Goal: Task Accomplishment & Management: Manage account settings

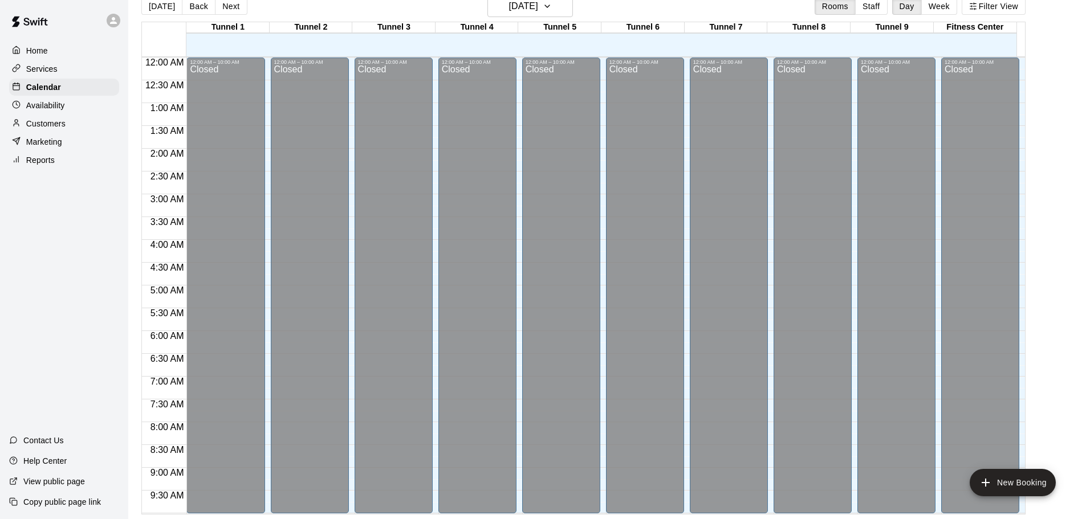
scroll to position [582, 0]
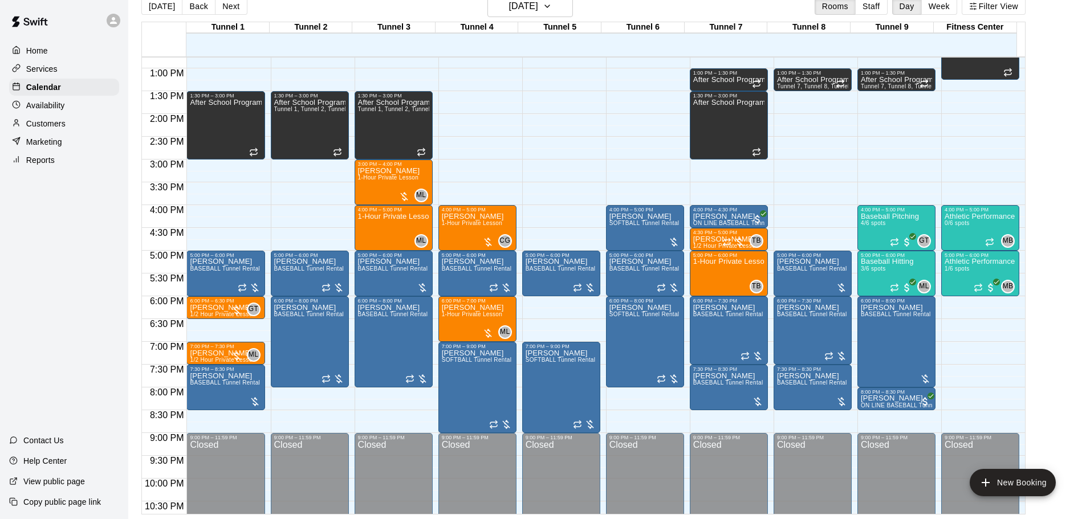
click at [33, 128] on p "Customers" at bounding box center [45, 123] width 39 height 11
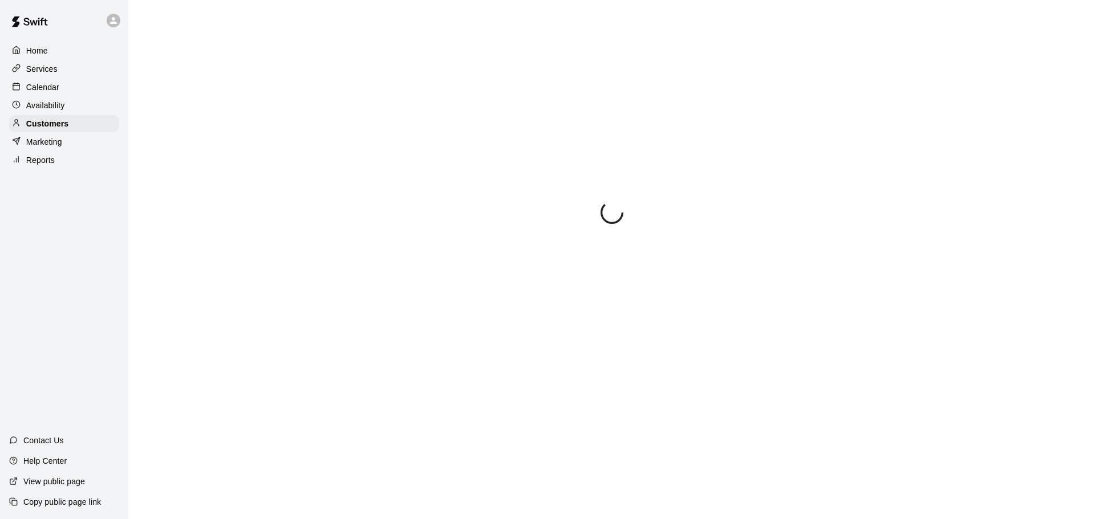
click at [43, 148] on p "Marketing" at bounding box center [44, 141] width 36 height 11
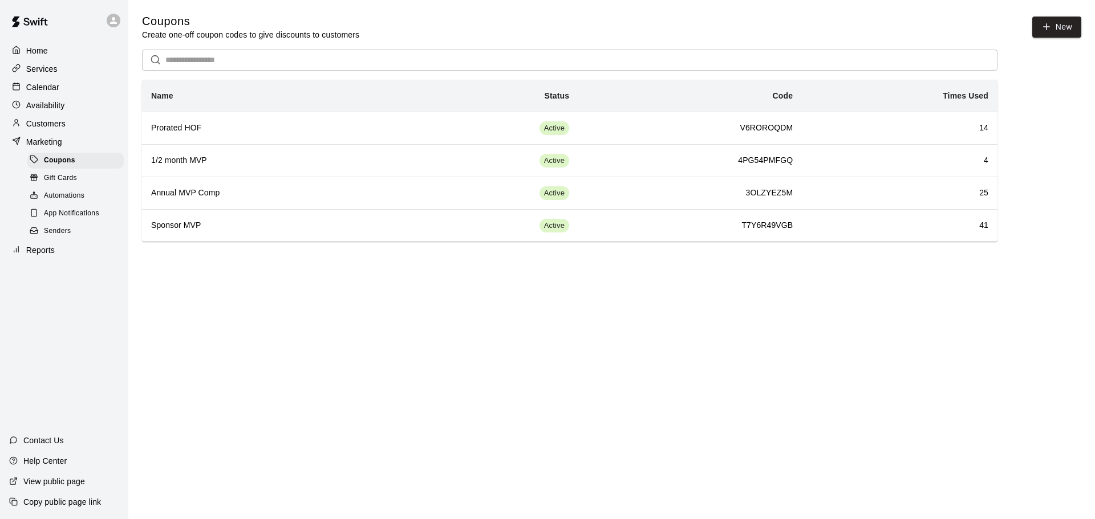
click at [59, 104] on p "Availability" at bounding box center [45, 105] width 39 height 11
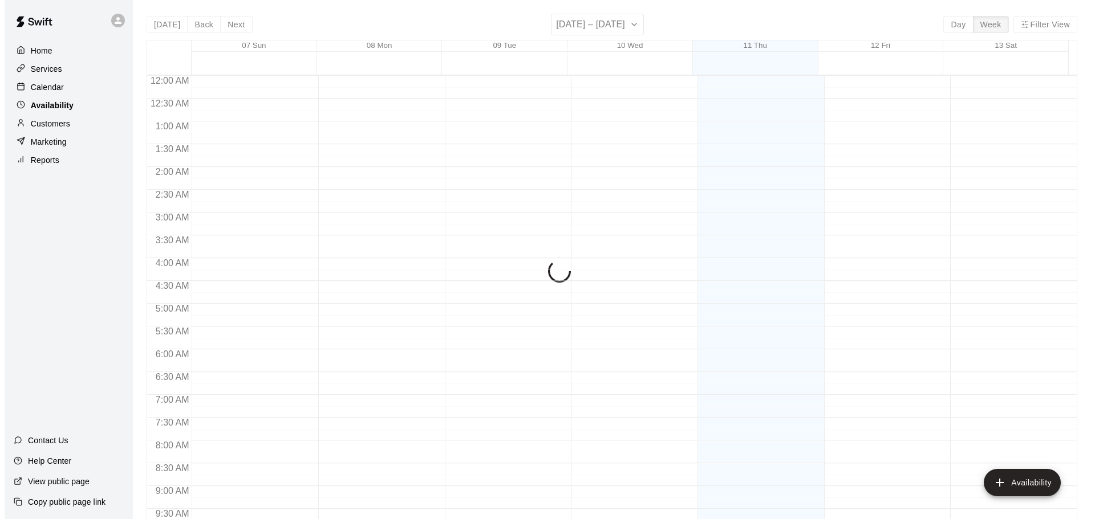
scroll to position [560, 0]
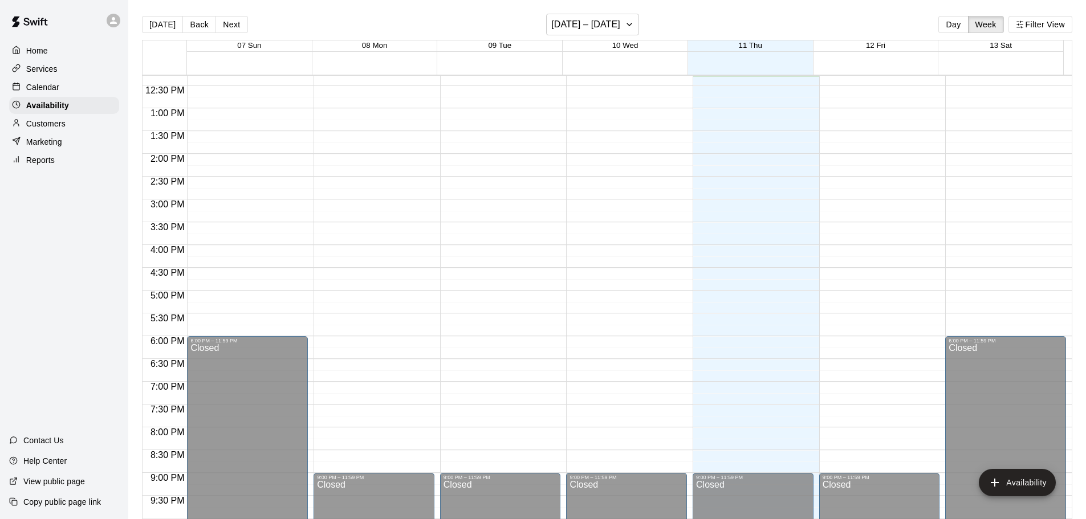
click at [56, 160] on div "Reports" at bounding box center [64, 160] width 110 height 17
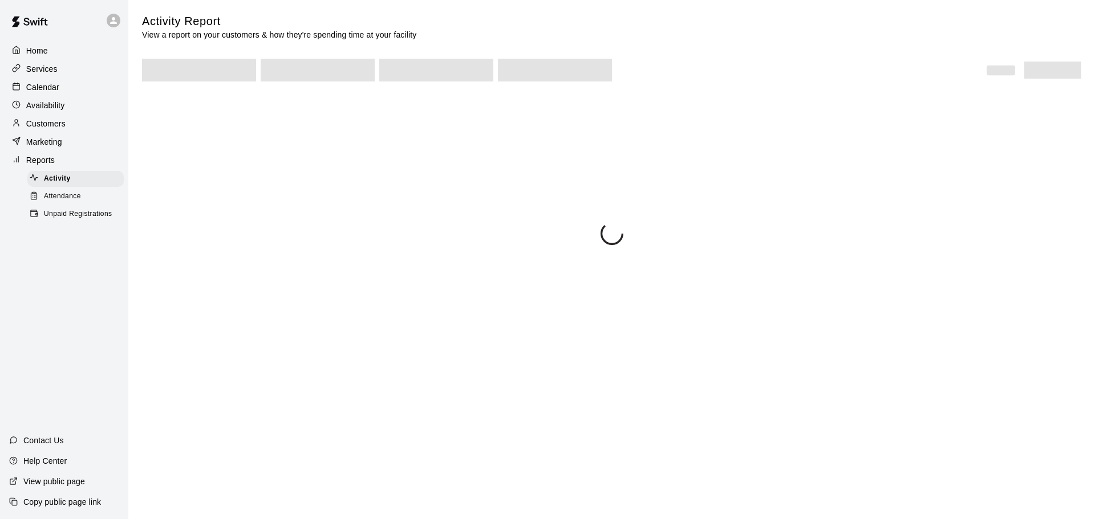
click at [54, 145] on p "Marketing" at bounding box center [44, 141] width 36 height 11
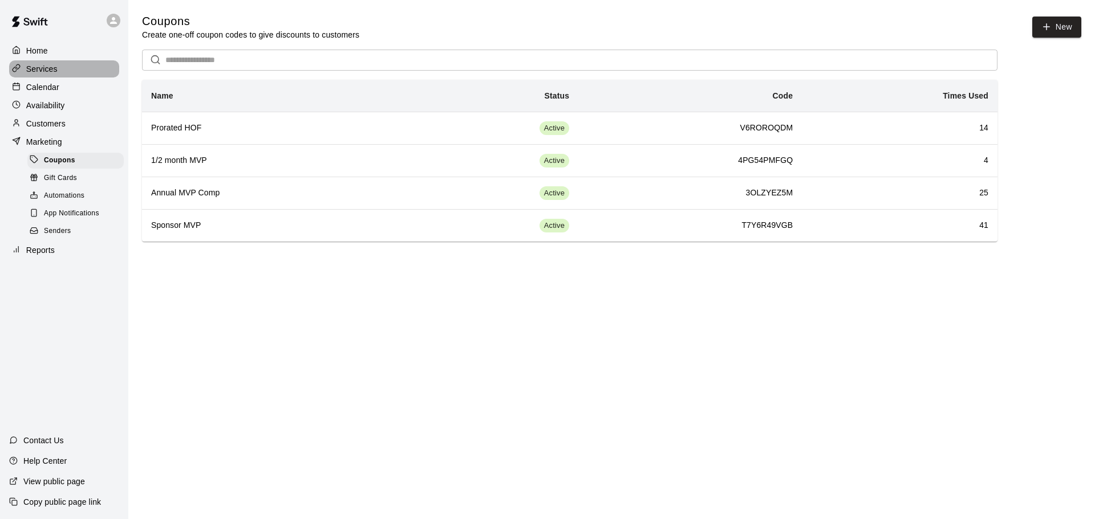
click at [34, 72] on p "Services" at bounding box center [41, 68] width 31 height 11
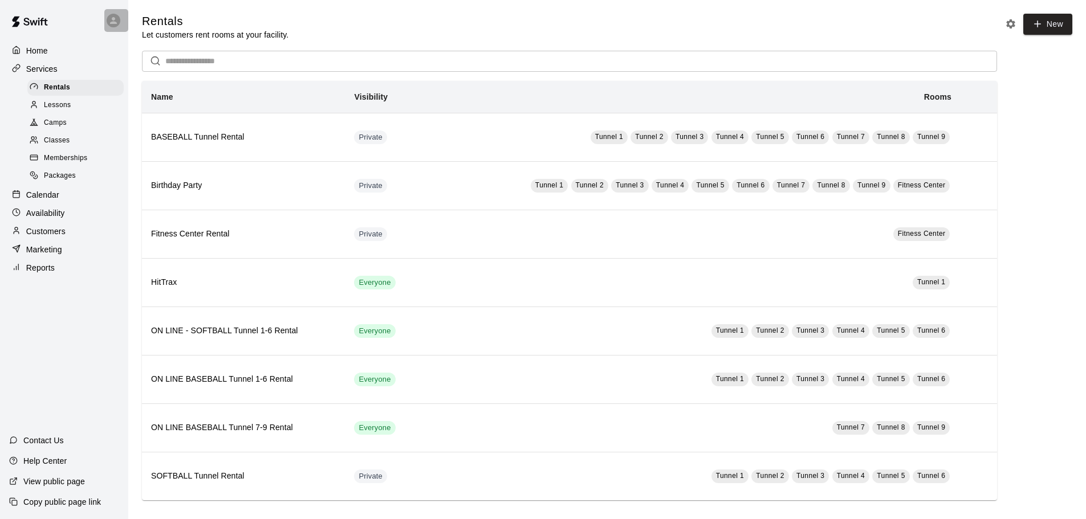
click at [113, 17] on icon at bounding box center [113, 20] width 10 height 10
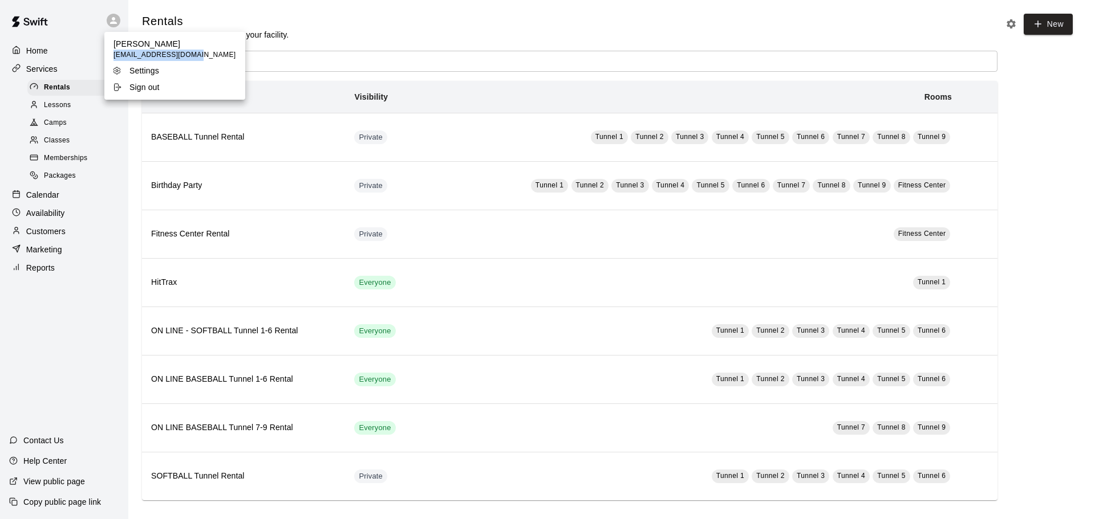
drag, startPoint x: 112, startPoint y: 55, endPoint x: 197, endPoint y: 56, distance: 85.0
click at [197, 56] on ul "Cameron Magee cmageezie15@gmail.com Settings Sign out" at bounding box center [174, 66] width 141 height 68
copy span "cmageezie15@gmail.com"
click at [161, 80] on li "Sign out" at bounding box center [174, 87] width 141 height 16
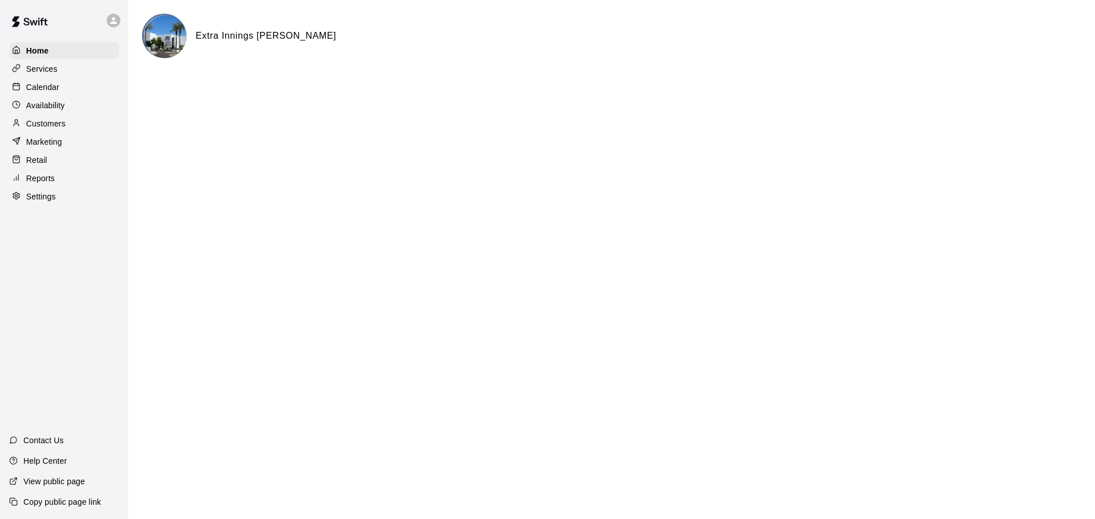
click at [59, 185] on div "Reports" at bounding box center [64, 178] width 110 height 17
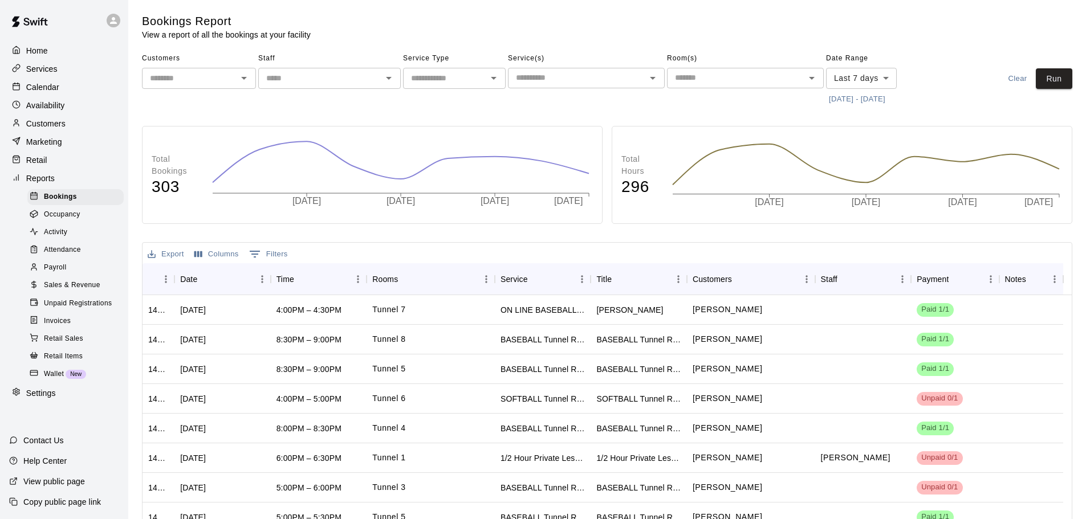
click at [40, 399] on p "Settings" at bounding box center [41, 393] width 30 height 11
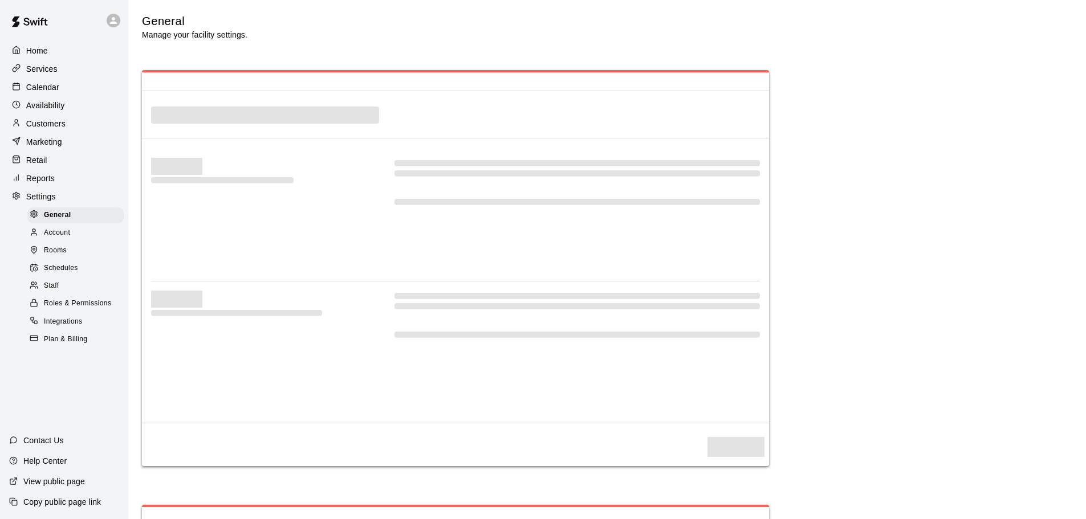
select select "**"
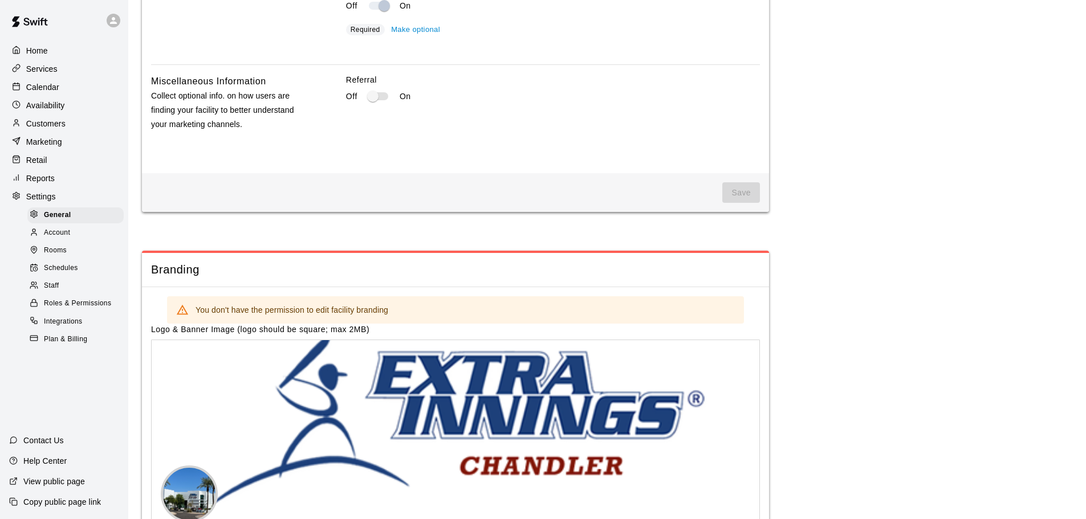
scroll to position [2207, 0]
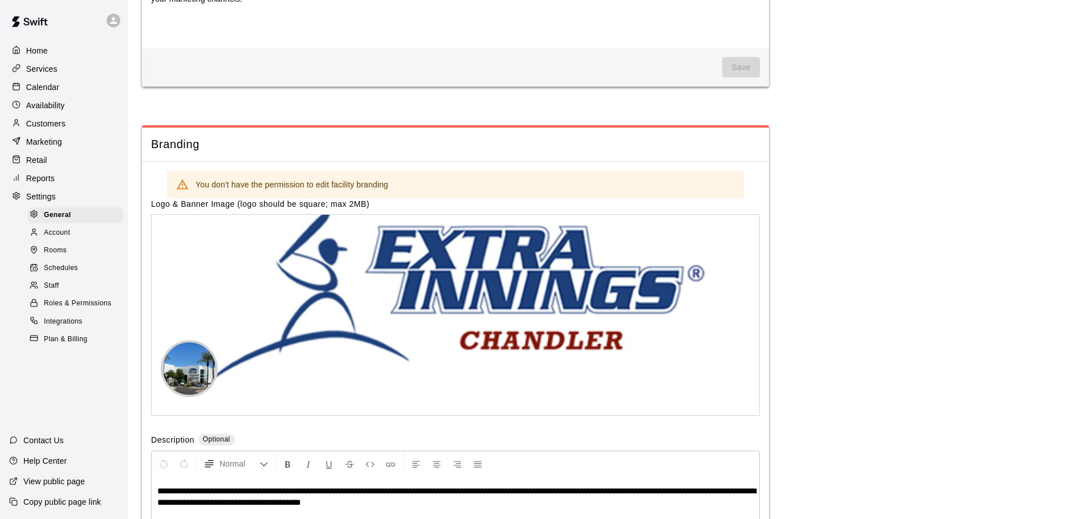
click at [72, 291] on div "Staff" at bounding box center [75, 286] width 96 height 16
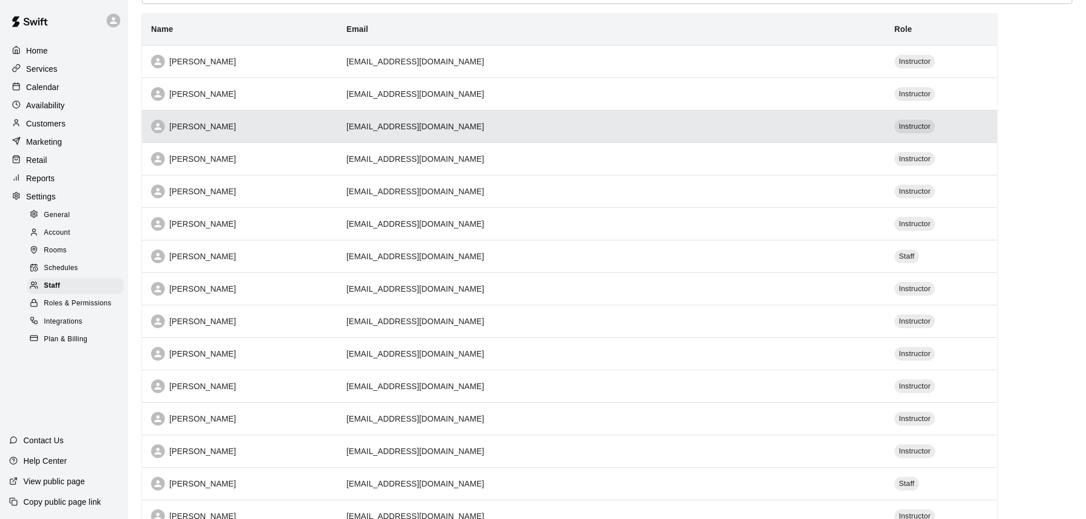
scroll to position [114, 0]
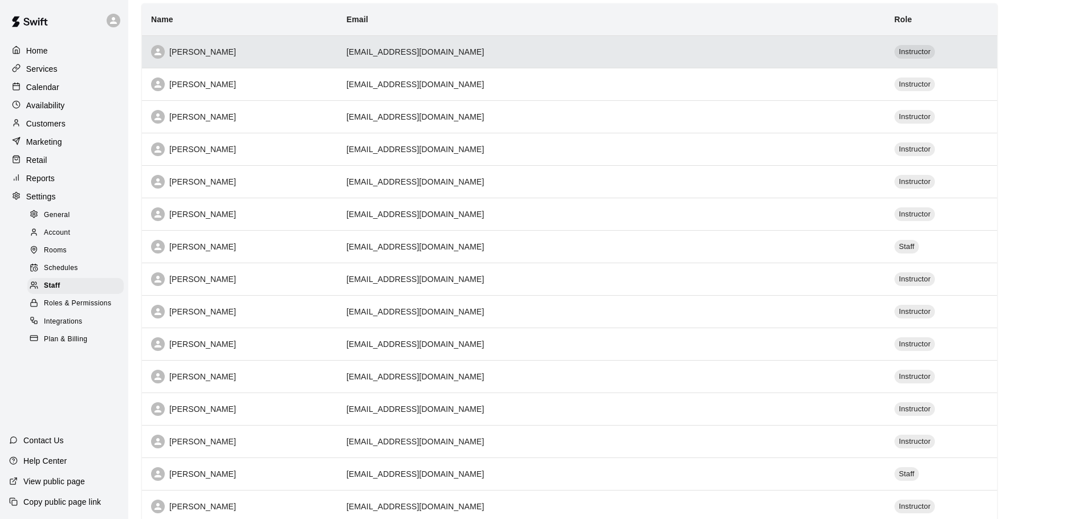
click at [263, 65] on th "Cameron Magee" at bounding box center [240, 51] width 196 height 33
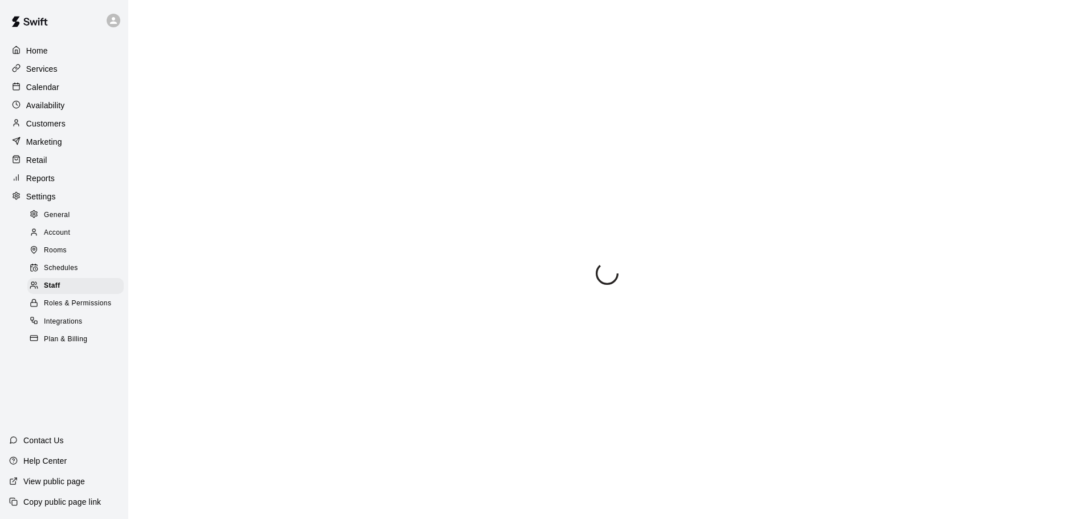
select select "**"
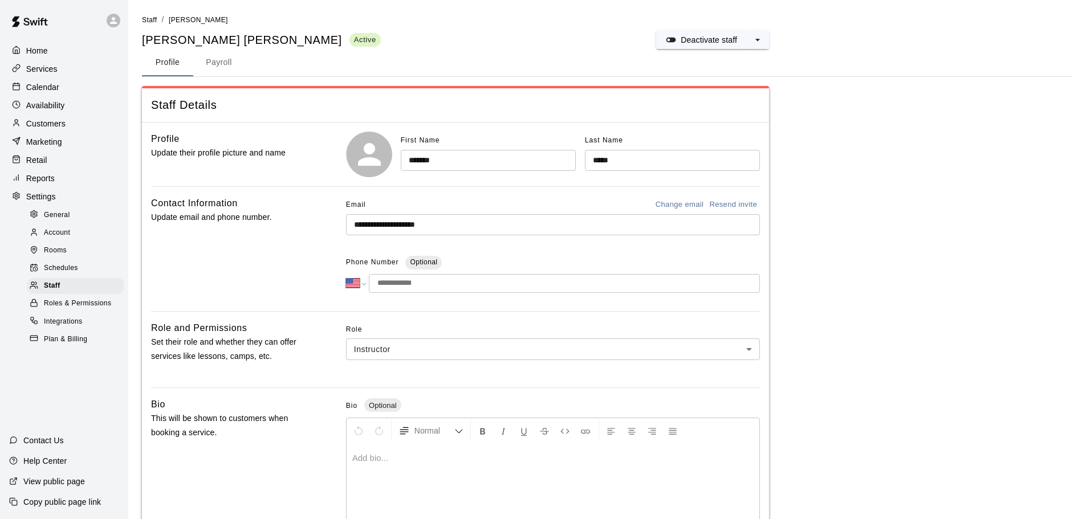
drag, startPoint x: 385, startPoint y: 285, endPoint x: 375, endPoint y: 287, distance: 10.0
click at [375, 287] on input "tel" at bounding box center [564, 283] width 391 height 19
click at [387, 285] on input "tel" at bounding box center [564, 283] width 391 height 19
click at [54, 84] on p "Calendar" at bounding box center [42, 87] width 33 height 11
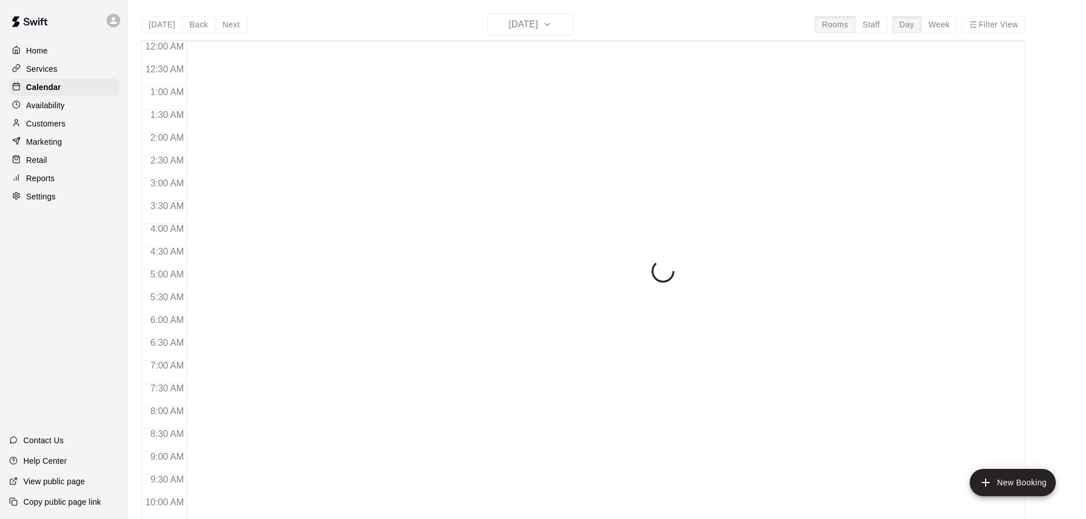
scroll to position [567, 0]
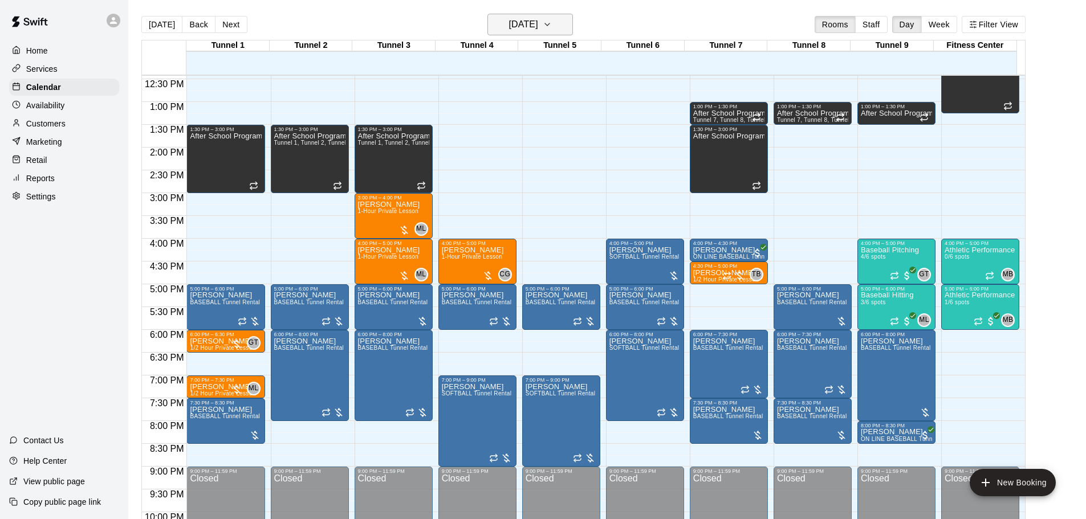
click at [526, 28] on h6 "[DATE]" at bounding box center [523, 25] width 29 height 16
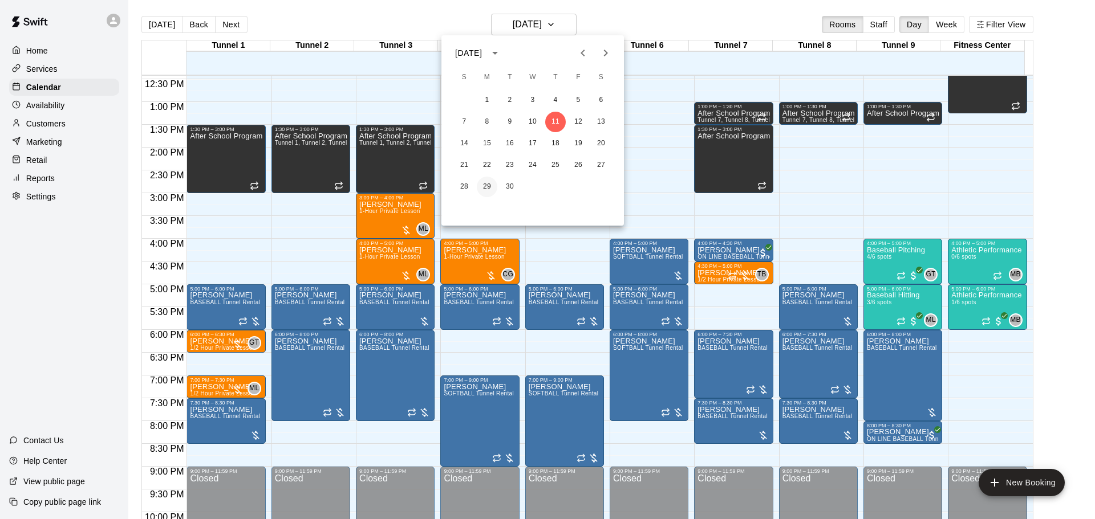
click at [484, 186] on button "29" at bounding box center [487, 187] width 21 height 21
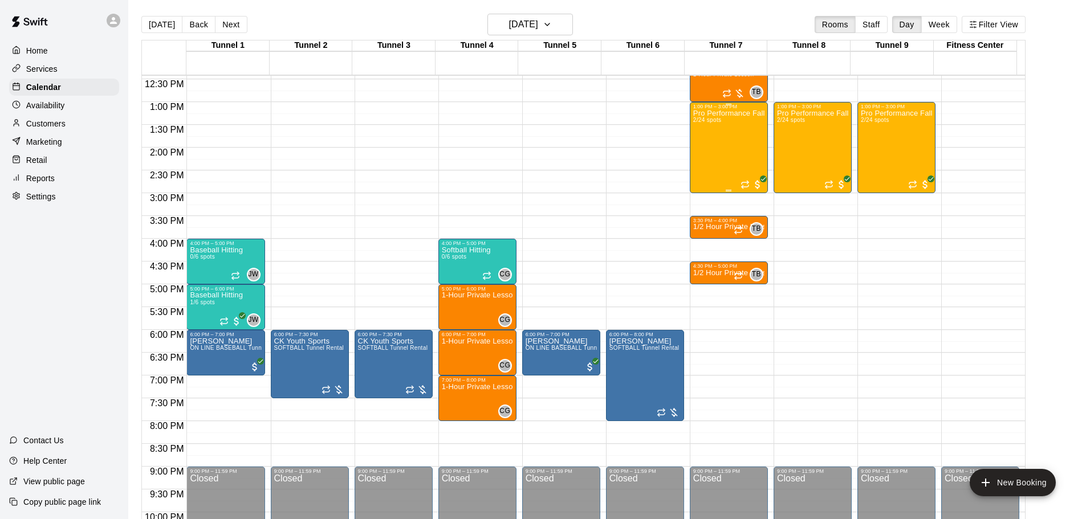
click at [718, 156] on div "Pro Performance Fall Camp 2/24 spots" at bounding box center [728, 368] width 71 height 519
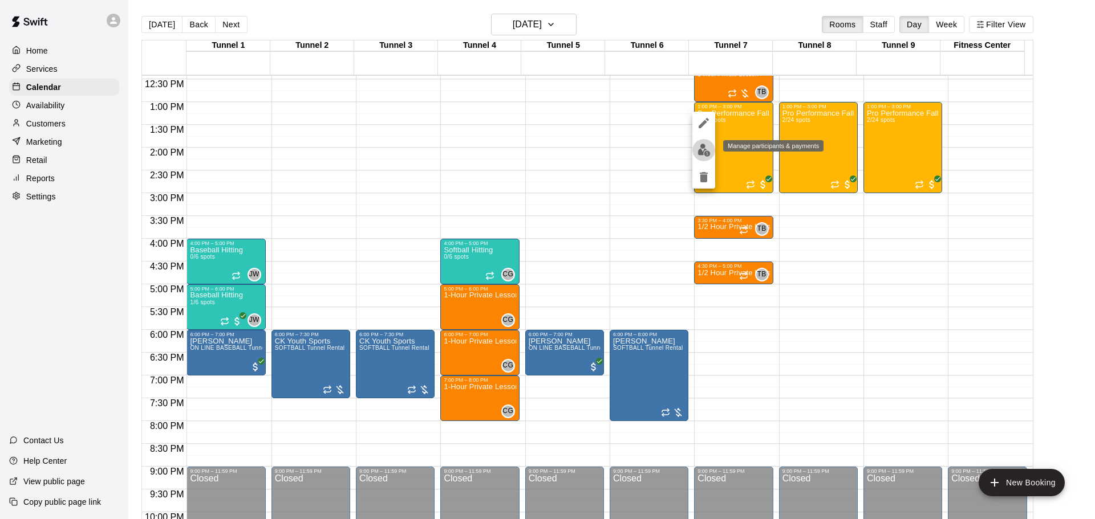
click at [703, 159] on button "edit" at bounding box center [703, 150] width 23 height 22
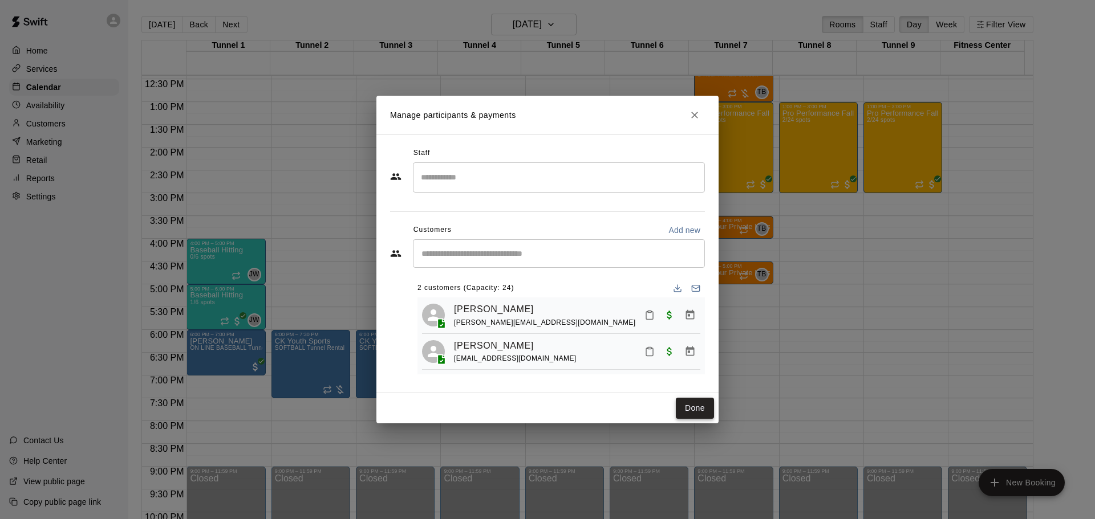
click at [698, 411] on button "Done" at bounding box center [695, 408] width 38 height 21
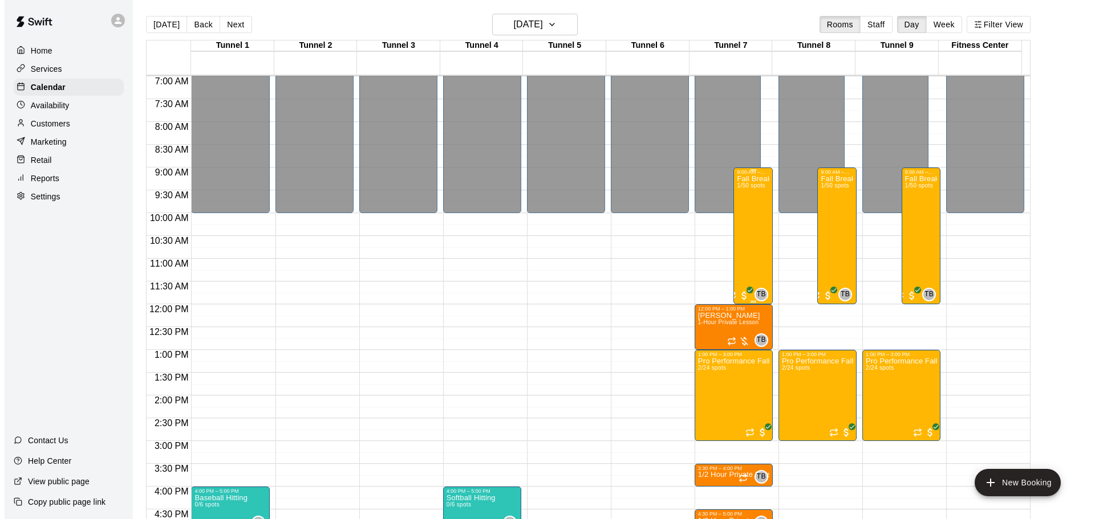
scroll to position [396, 0]
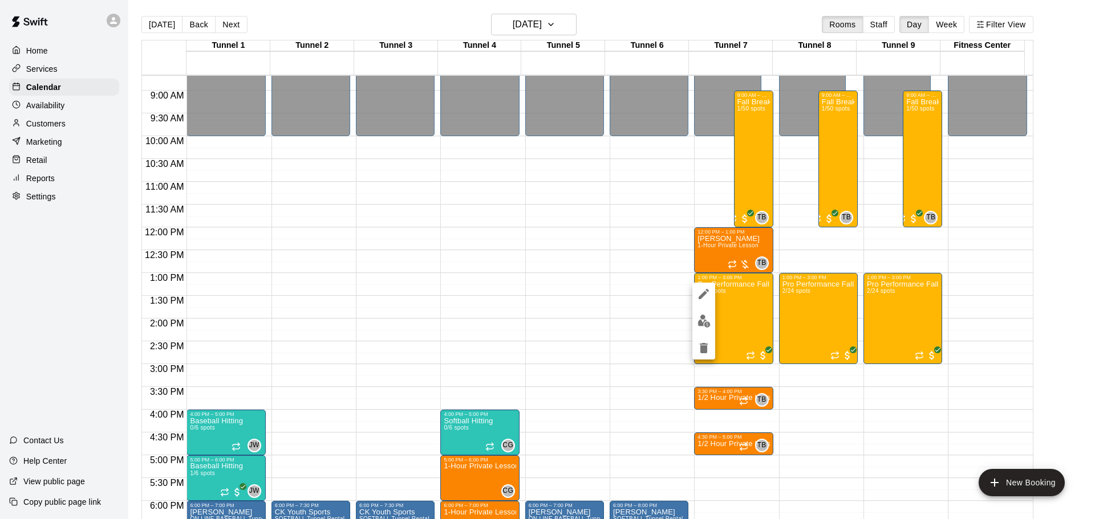
click at [709, 315] on img "edit" at bounding box center [703, 321] width 13 height 13
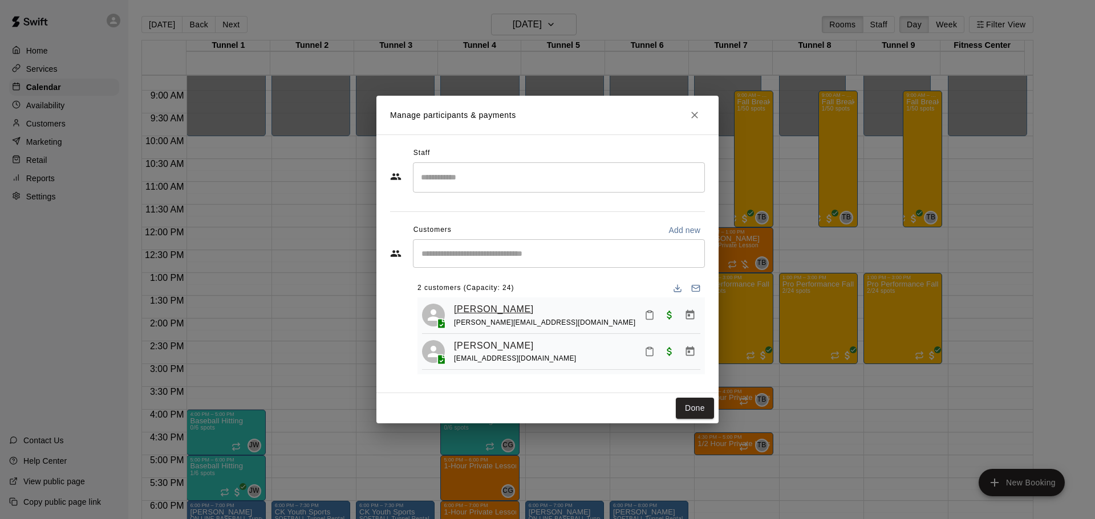
click at [469, 312] on link "Benson Diaz" at bounding box center [494, 309] width 80 height 15
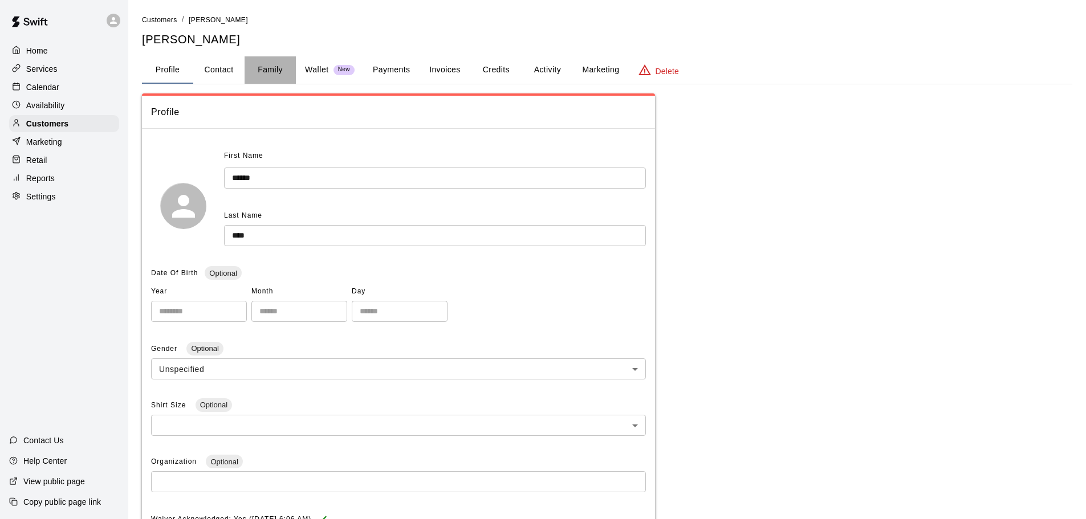
click at [269, 60] on button "Family" at bounding box center [270, 69] width 51 height 27
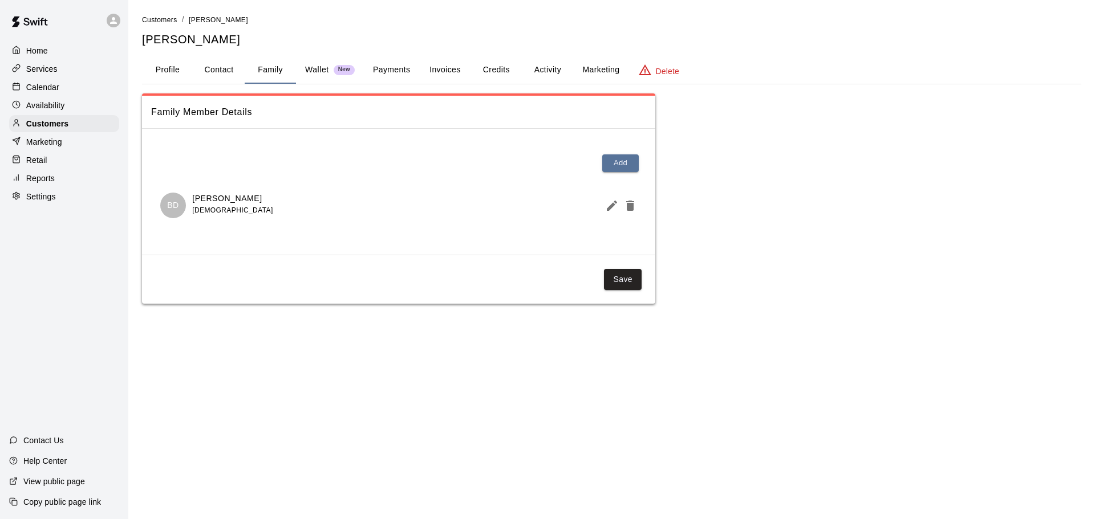
click at [194, 199] on p "Benson Diaz" at bounding box center [232, 199] width 80 height 12
click at [254, 214] on div "BD Benson Diaz 11 years old" at bounding box center [398, 206] width 477 height 26
click at [606, 209] on icon "Edit Member" at bounding box center [612, 206] width 14 height 14
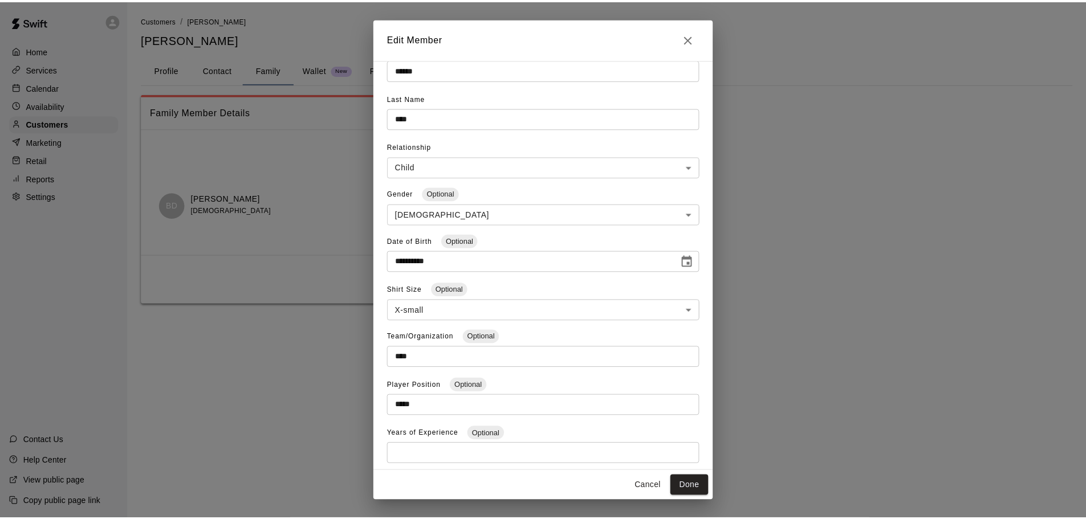
scroll to position [1, 0]
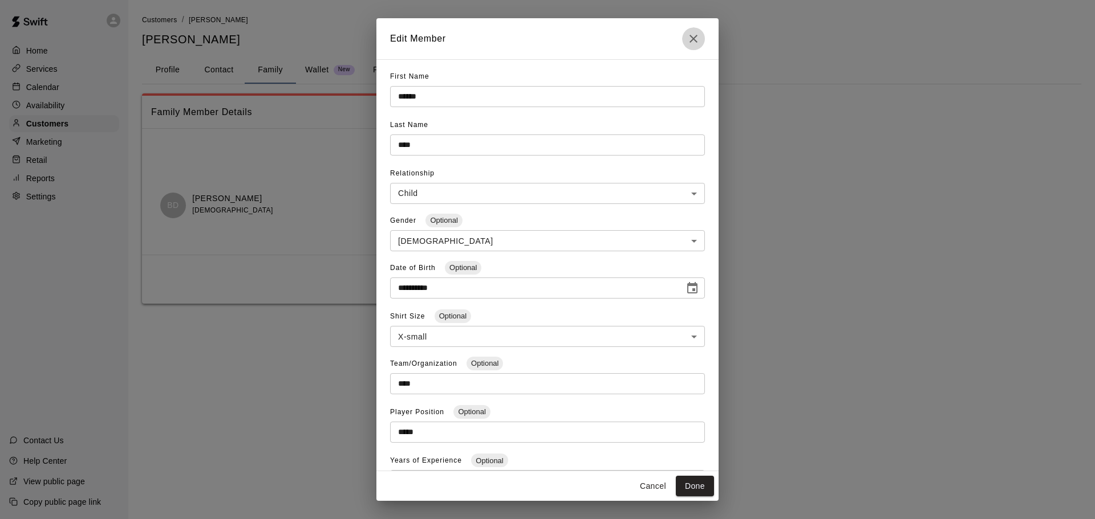
click at [692, 37] on icon "Close" at bounding box center [693, 39] width 8 height 8
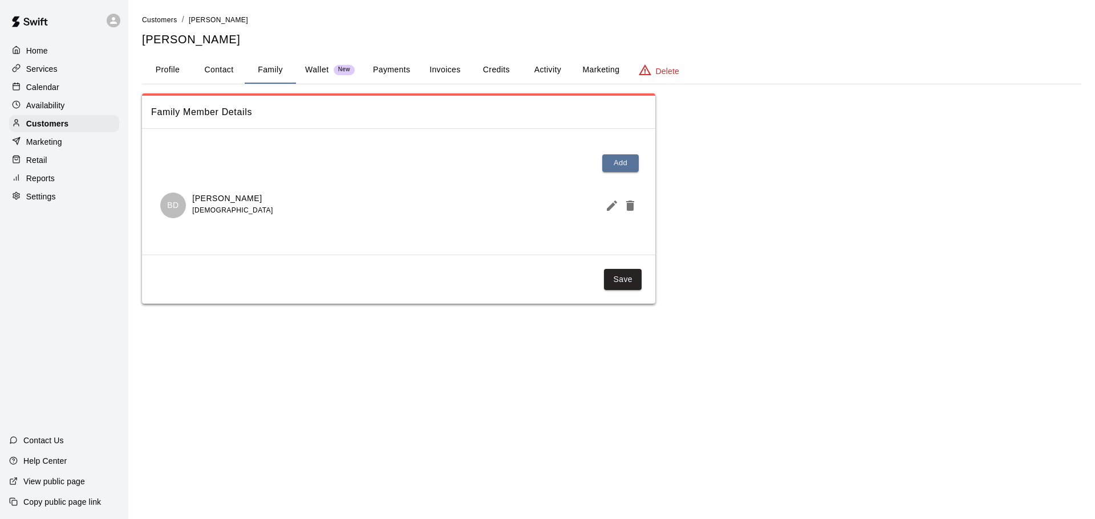
click at [69, 88] on div "Calendar" at bounding box center [64, 87] width 110 height 17
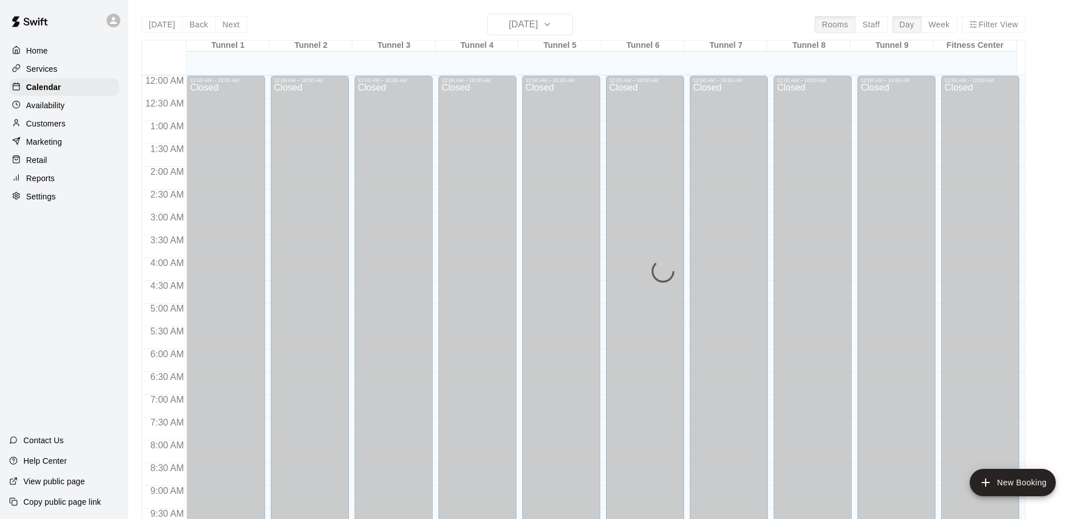
scroll to position [568, 0]
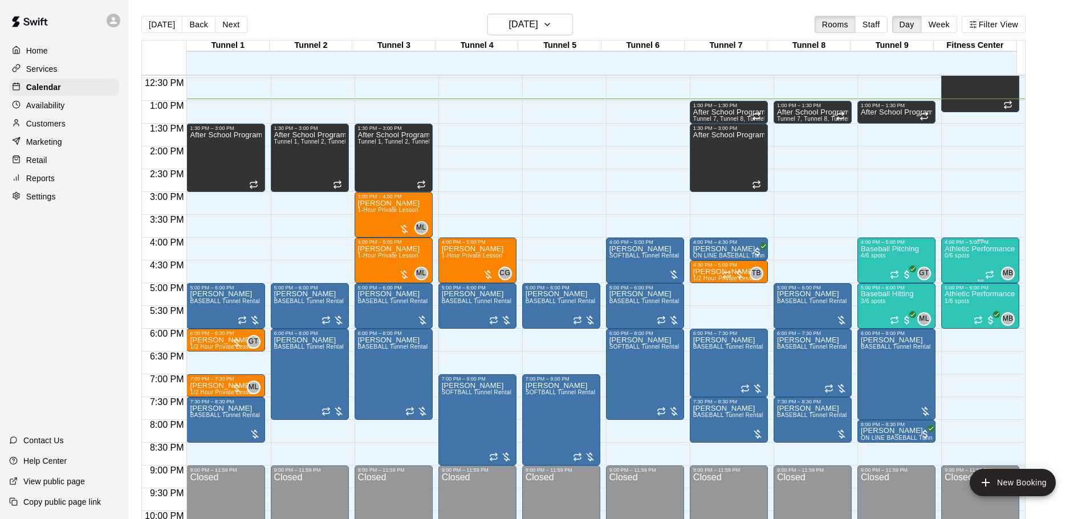
click at [949, 266] on div "Athletic Performance 0/6 spots" at bounding box center [980, 504] width 70 height 519
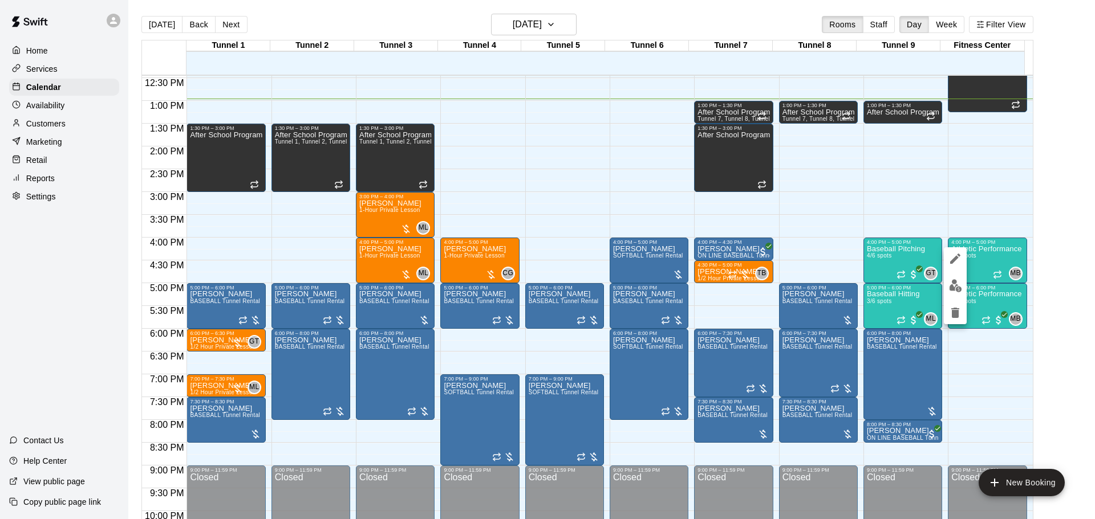
click at [1049, 289] on div at bounding box center [547, 259] width 1095 height 519
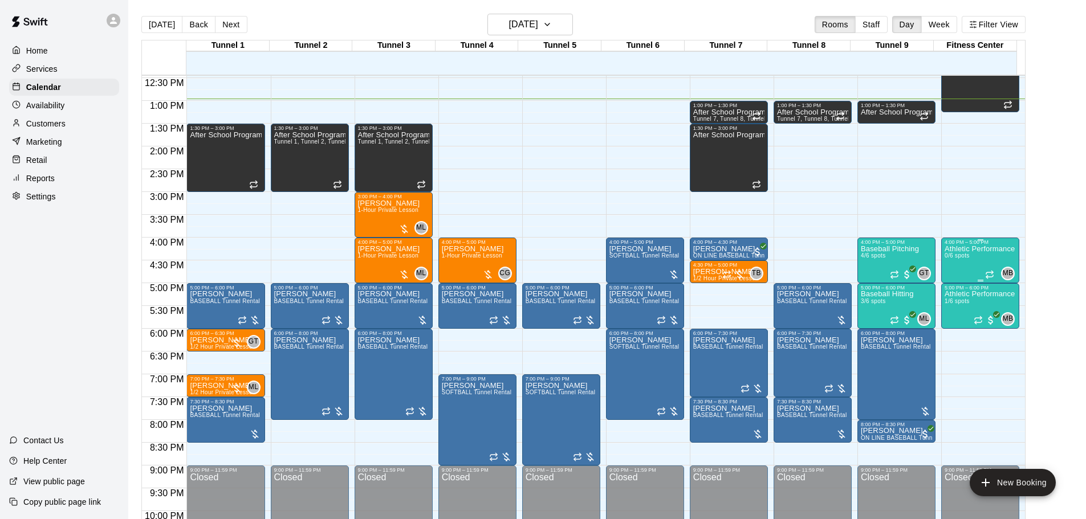
click at [953, 254] on div "Athletic Performance 0/6 spots" at bounding box center [980, 504] width 70 height 519
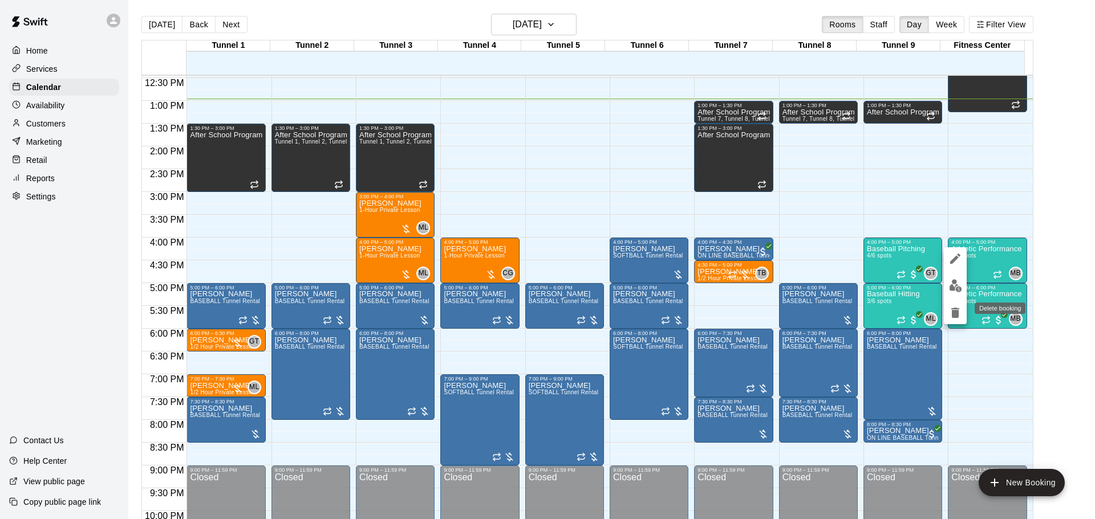
click at [957, 308] on icon "delete" at bounding box center [955, 313] width 14 height 14
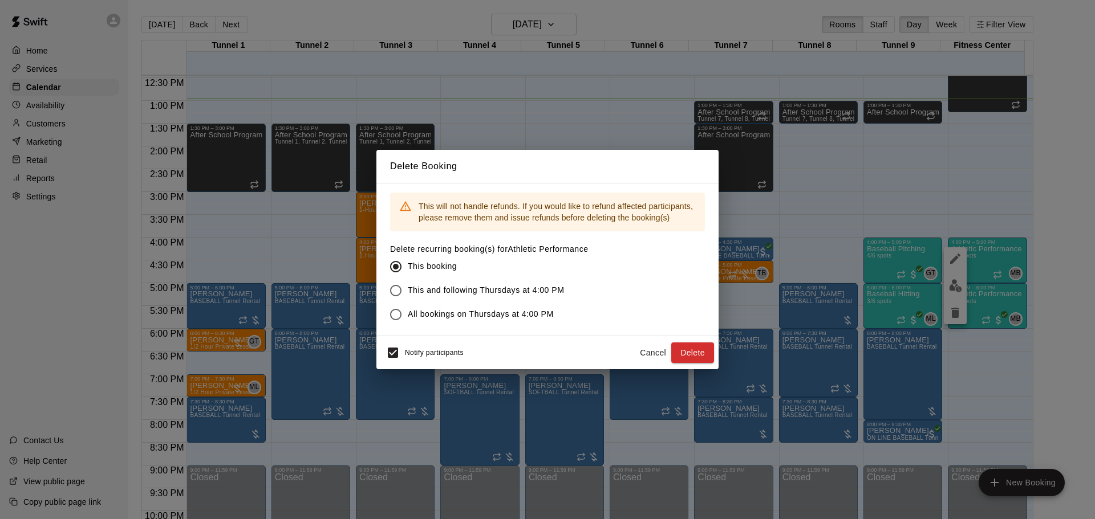
click at [680, 354] on button "Delete" at bounding box center [692, 353] width 43 height 21
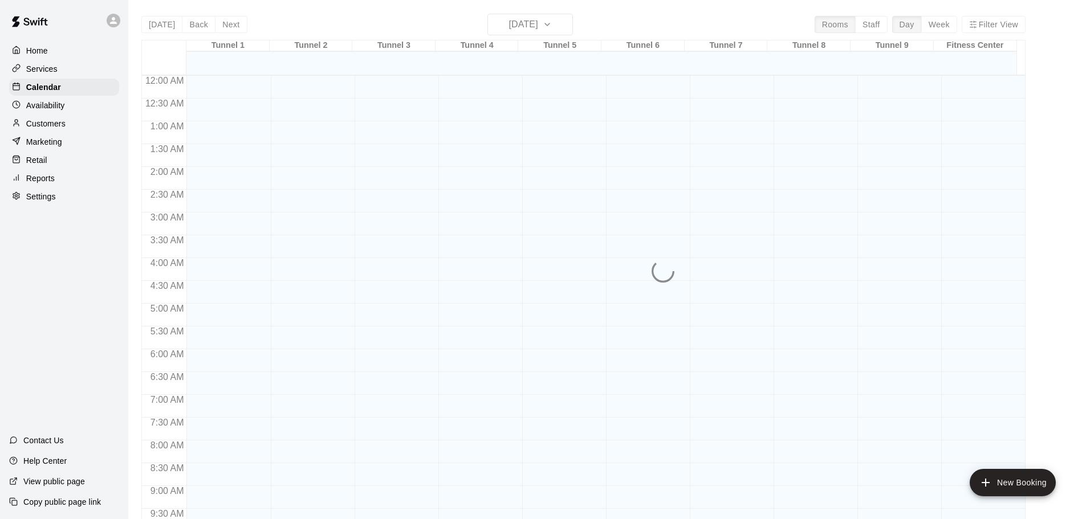
scroll to position [604, 0]
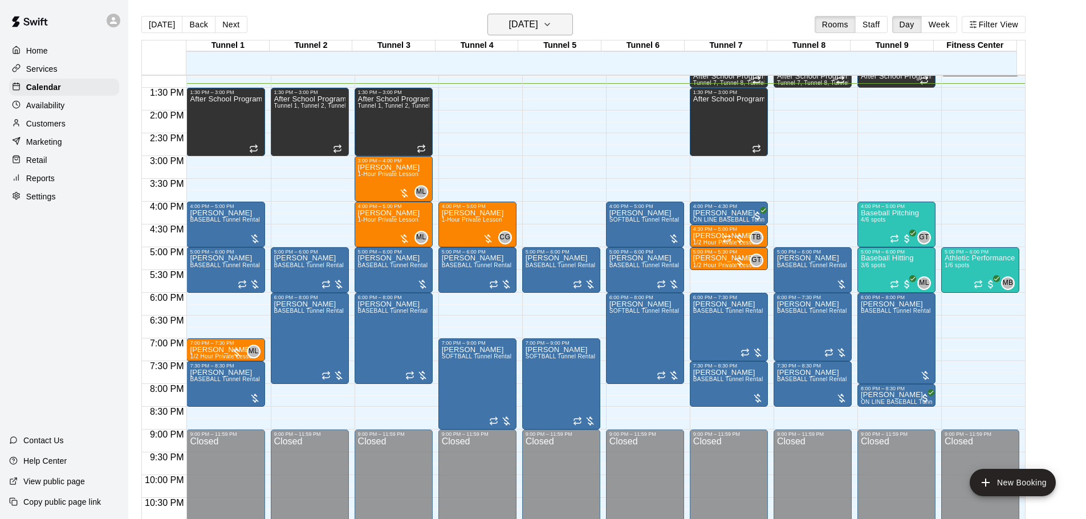
click at [509, 20] on h6 "[DATE]" at bounding box center [523, 25] width 29 height 16
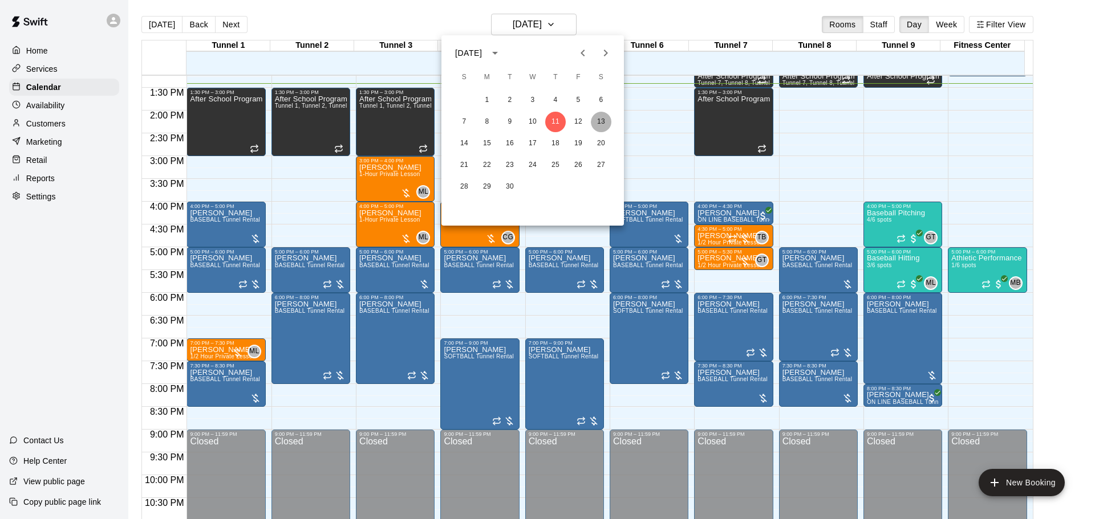
click at [608, 116] on button "13" at bounding box center [601, 122] width 21 height 21
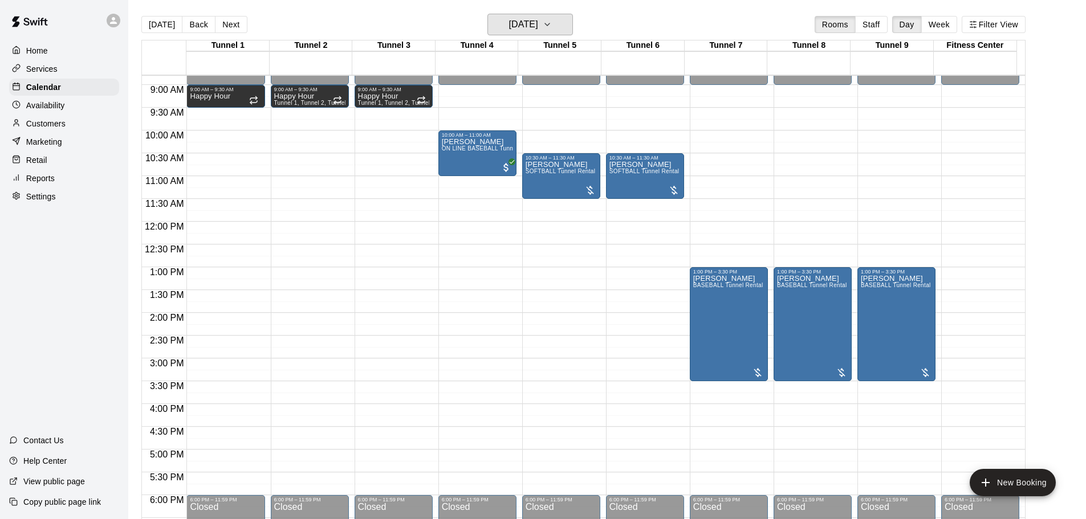
scroll to position [376, 0]
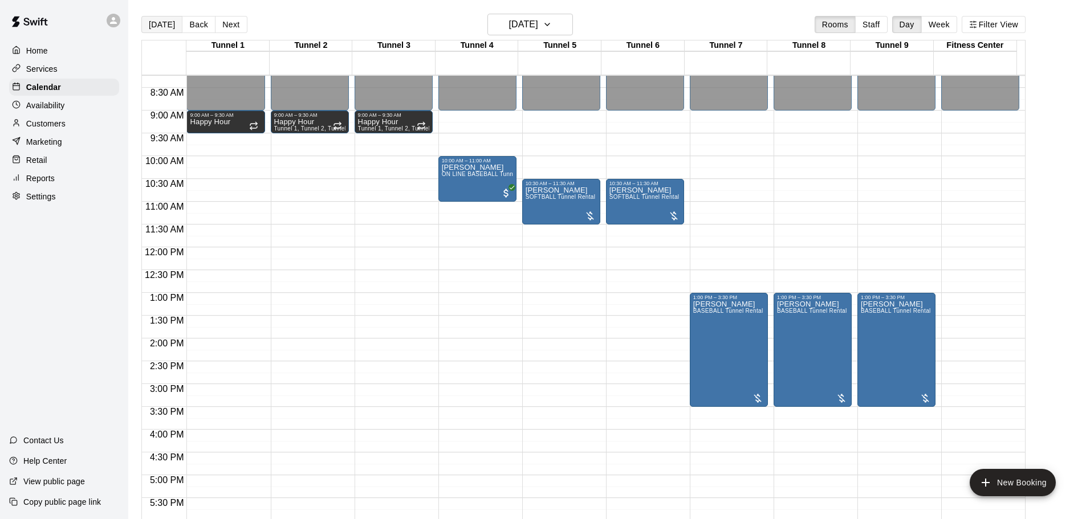
click at [151, 23] on button "[DATE]" at bounding box center [161, 24] width 41 height 17
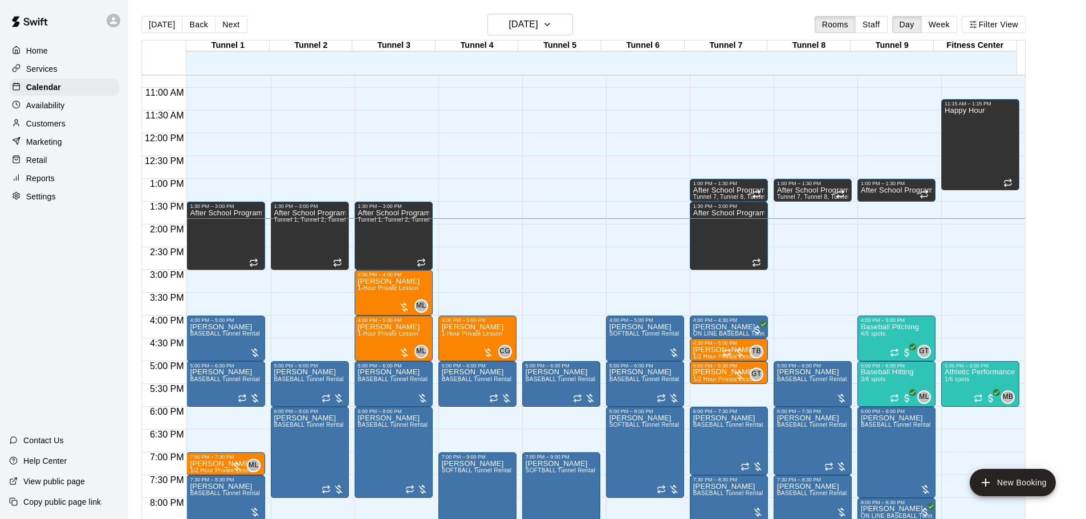
scroll to position [547, 0]
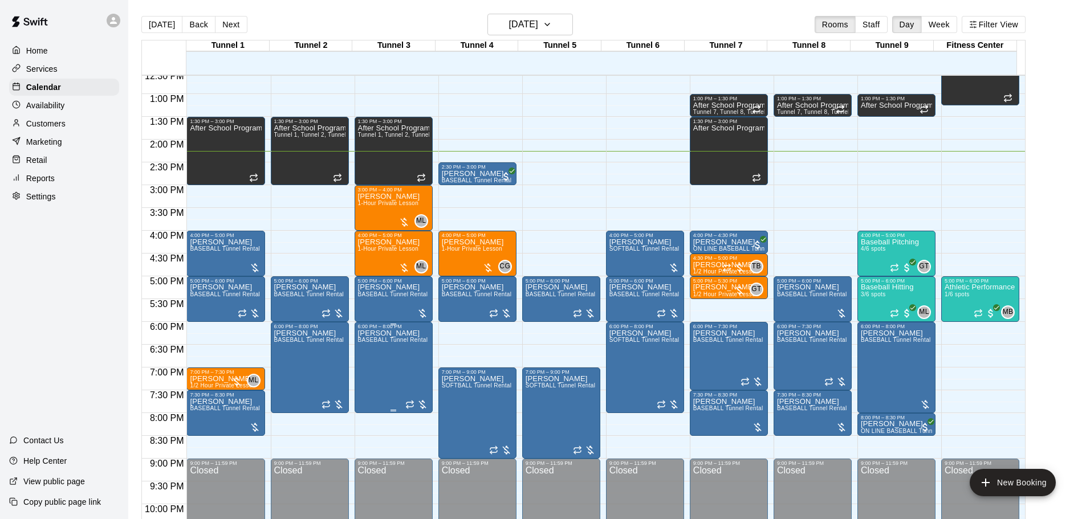
scroll to position [547, 0]
